Goal: Book appointment/travel/reservation

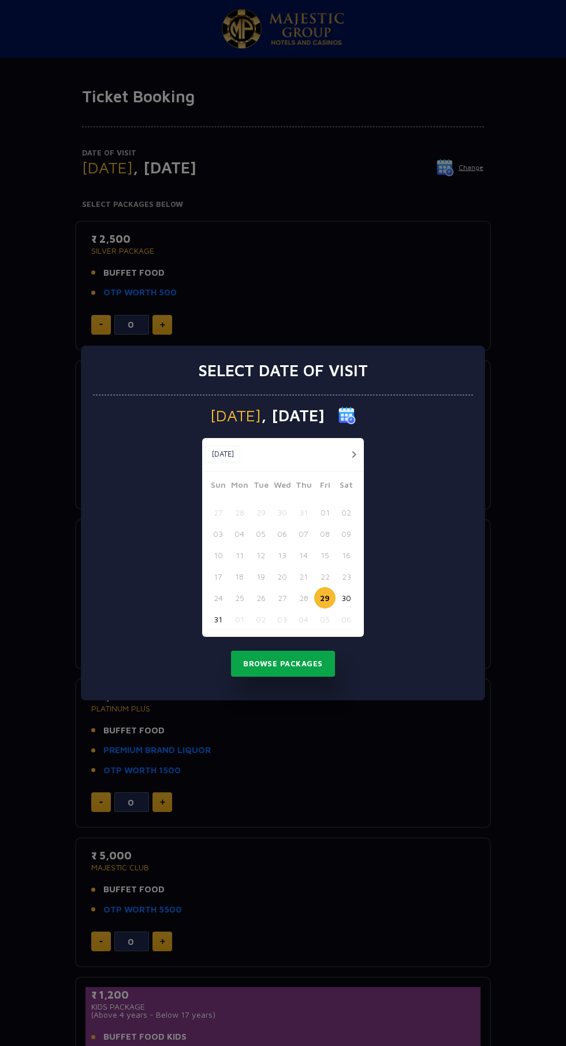
click at [306, 659] on button "Browse Packages" at bounding box center [283, 663] width 104 height 27
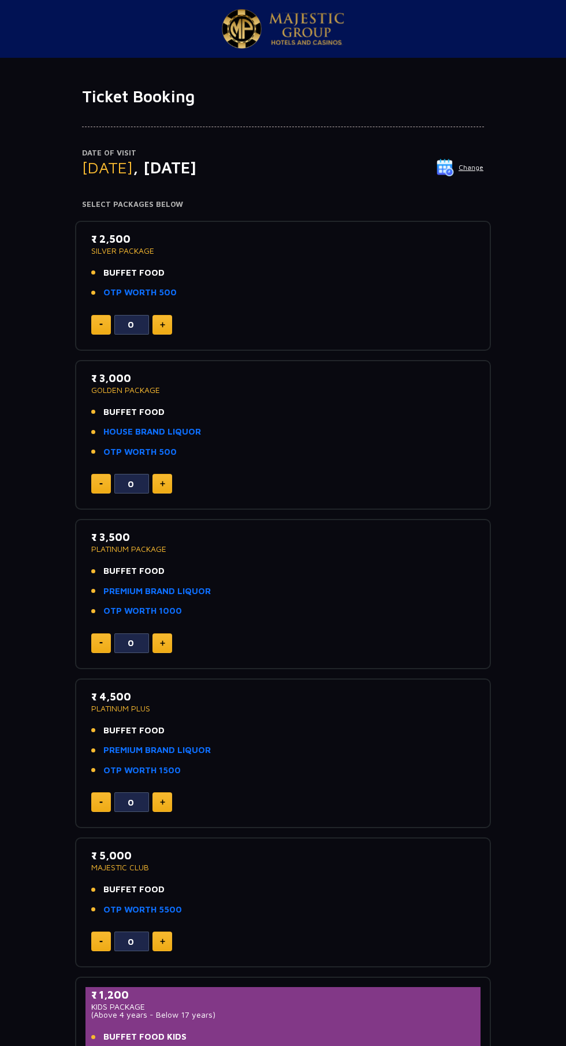
click at [470, 168] on button "Change" at bounding box center [460, 167] width 48 height 18
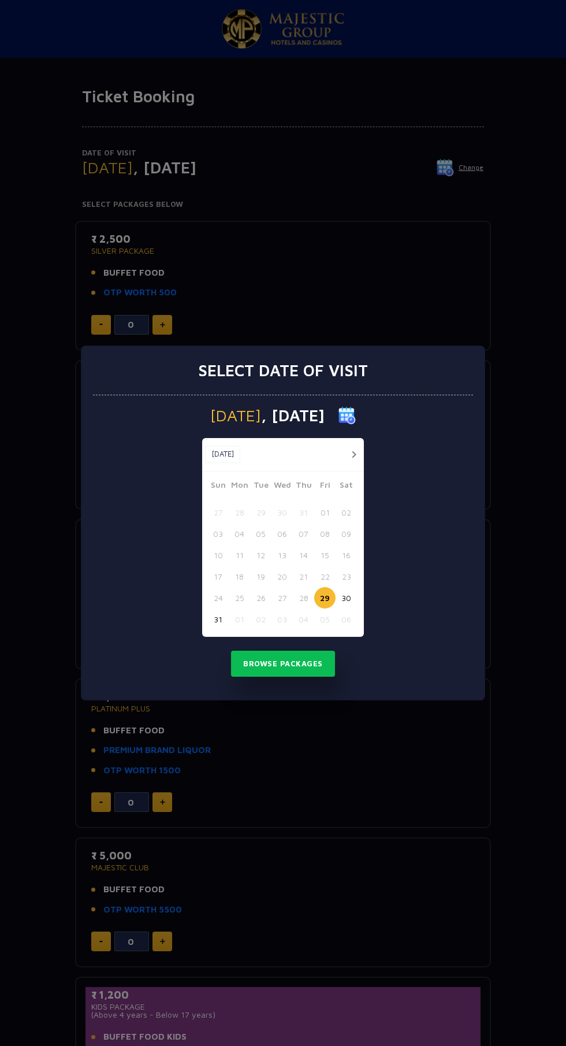
click at [356, 411] on img at bounding box center [347, 415] width 17 height 17
click at [356, 415] on img at bounding box center [347, 415] width 17 height 17
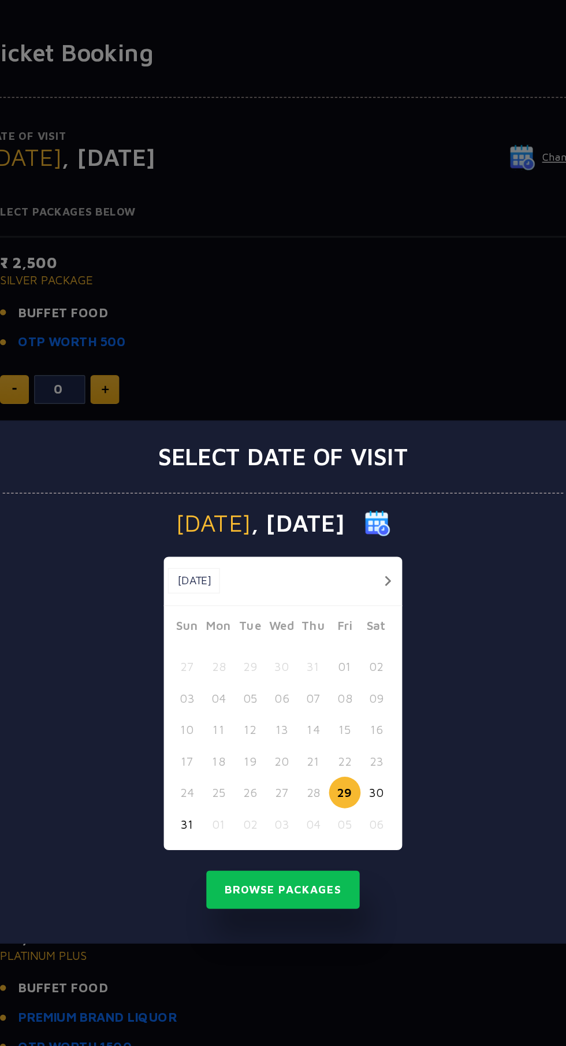
click at [347, 351] on div "Select date of visit" at bounding box center [283, 370] width 380 height 49
click at [356, 417] on img at bounding box center [347, 415] width 17 height 17
click at [293, 409] on span ", [DATE]" at bounding box center [293, 415] width 64 height 16
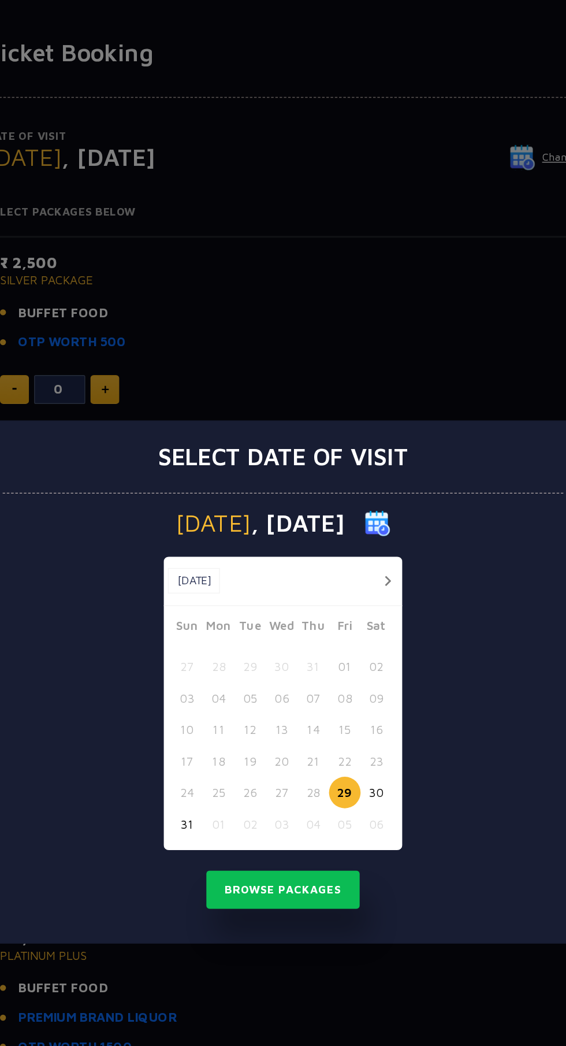
click at [230, 417] on span "[DATE]" at bounding box center [235, 415] width 51 height 16
click at [350, 594] on button "30" at bounding box center [346, 597] width 21 height 21
click at [354, 453] on button "button" at bounding box center [354, 454] width 14 height 14
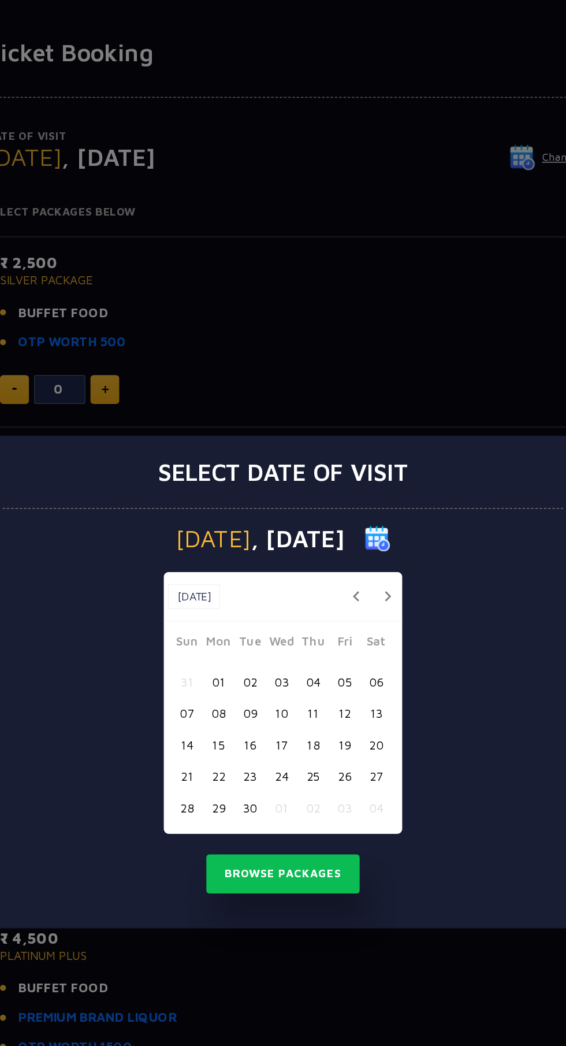
click at [306, 518] on button "04" at bounding box center [303, 522] width 21 height 21
click at [310, 653] on button "Browse Packages" at bounding box center [283, 652] width 104 height 27
